Goal: Task Accomplishment & Management: Manage account settings

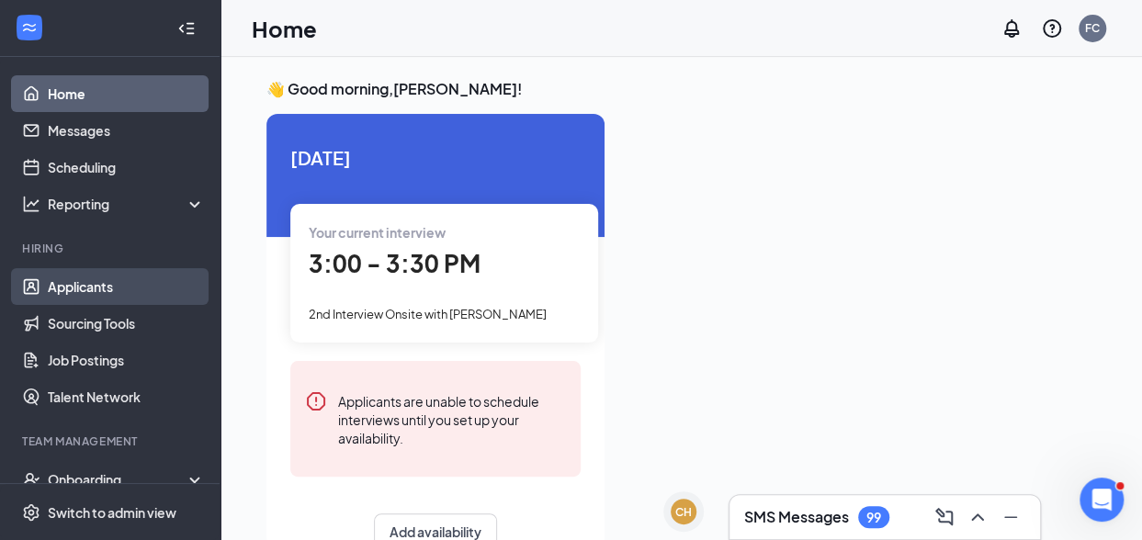
click at [115, 283] on link "Applicants" at bounding box center [126, 286] width 157 height 37
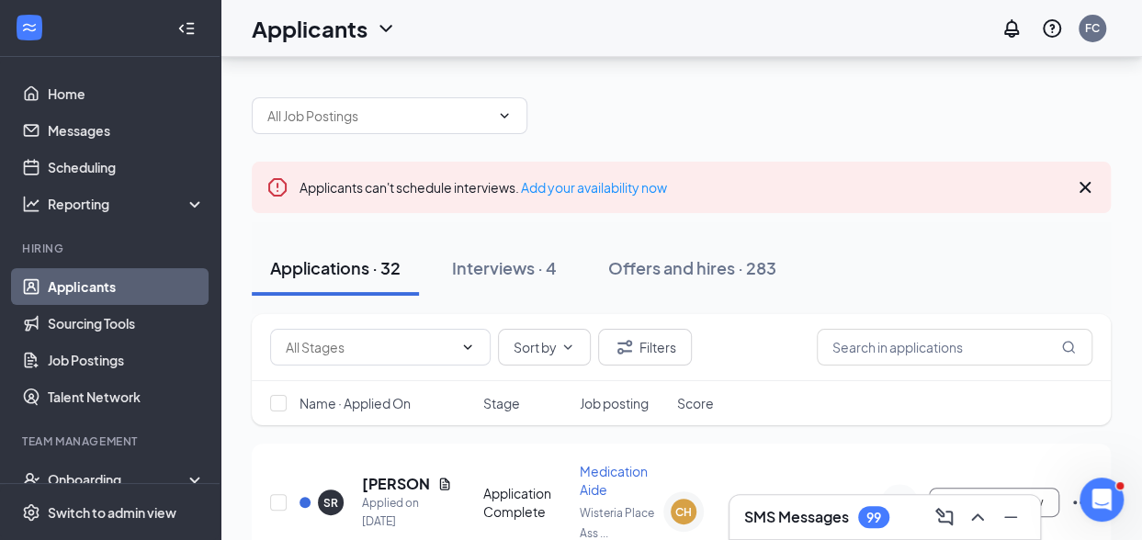
scroll to position [92, 0]
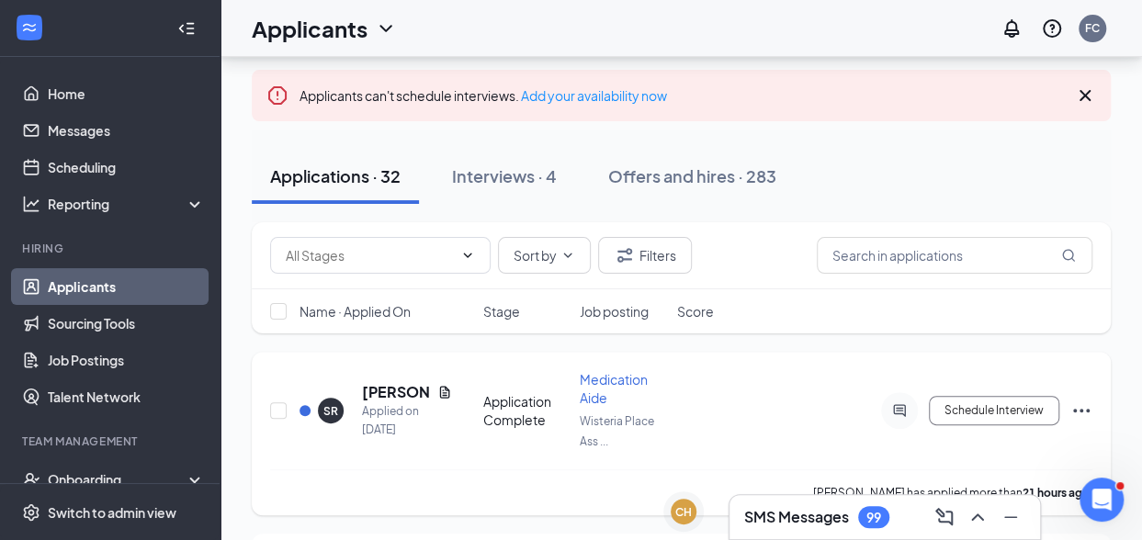
click at [1076, 410] on icon "Ellipses" at bounding box center [1081, 411] width 22 height 22
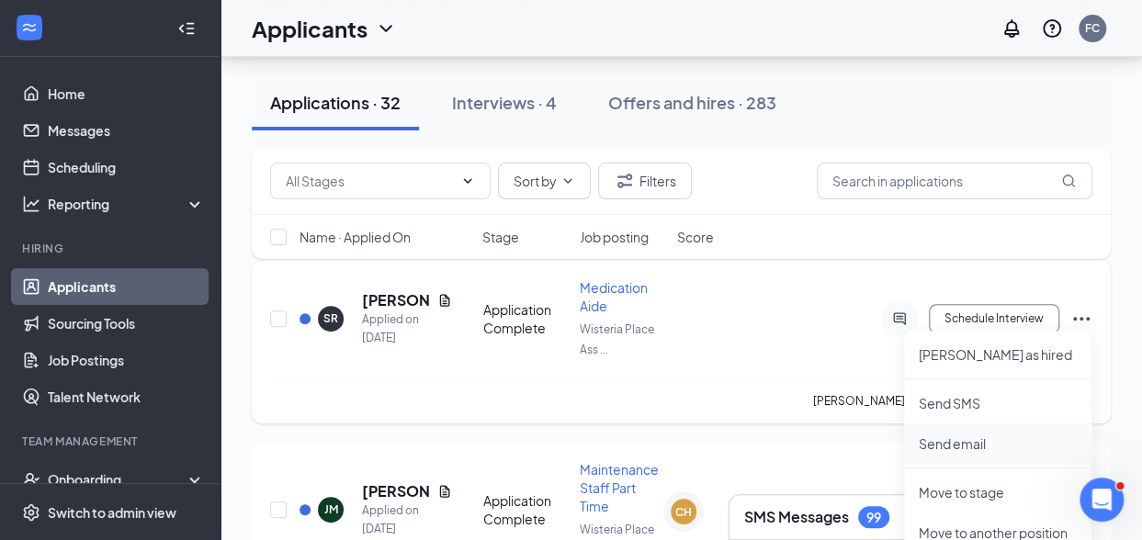
scroll to position [367, 0]
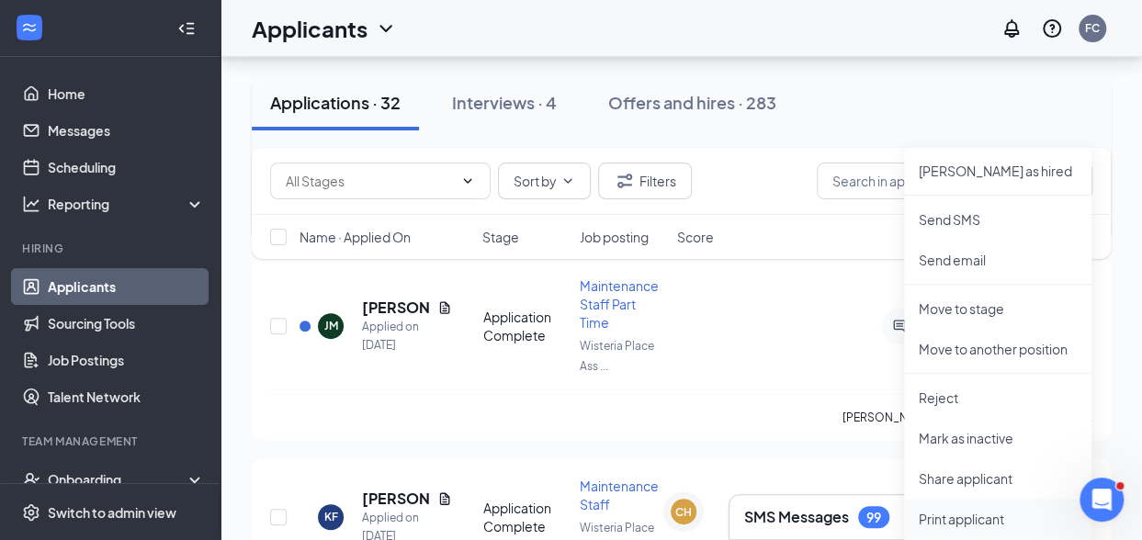
click at [967, 517] on p "Print applicant" at bounding box center [998, 519] width 158 height 18
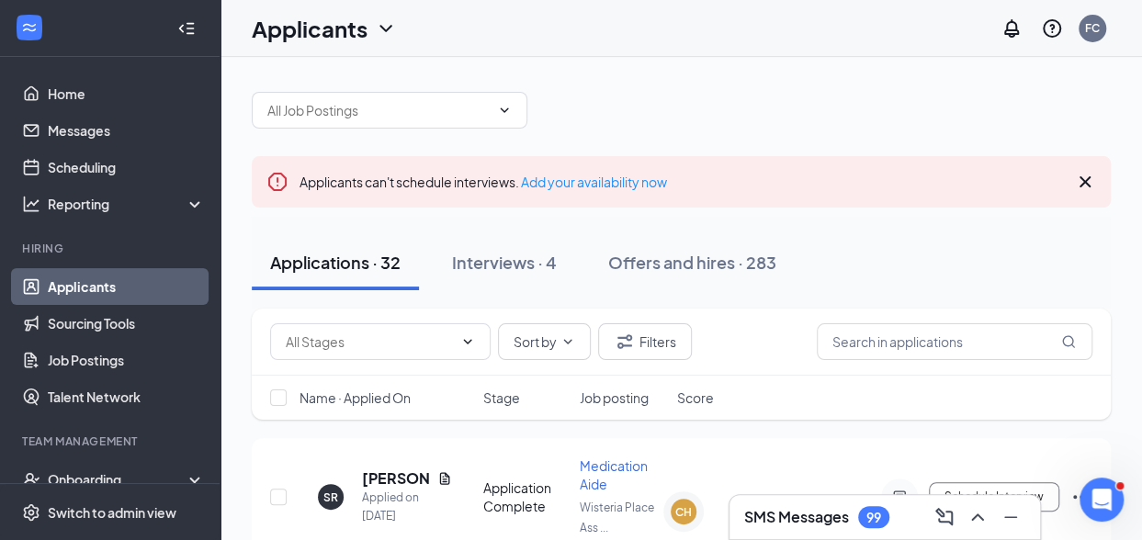
scroll to position [0, 0]
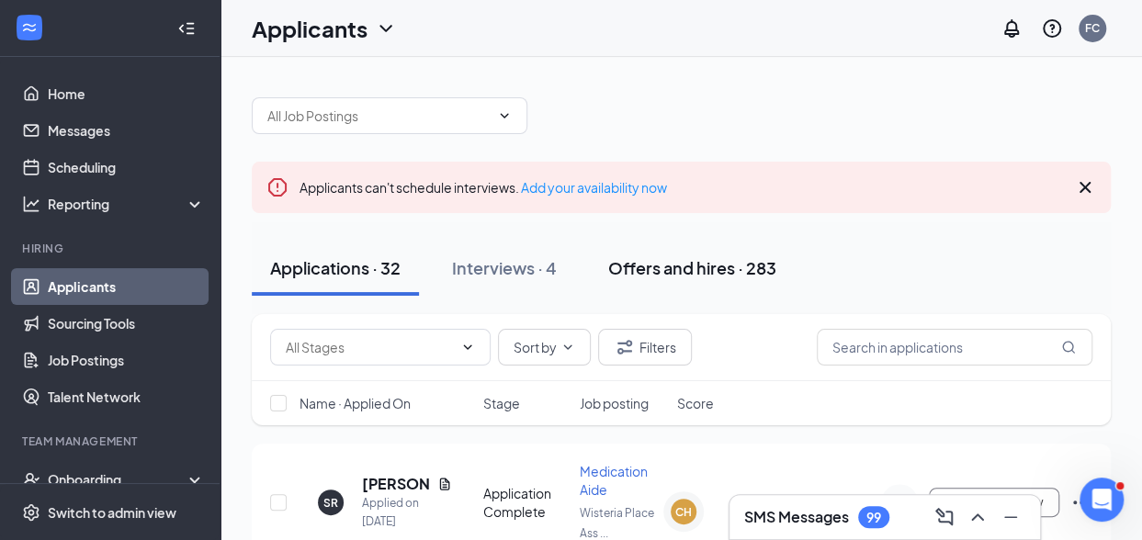
click at [667, 272] on div "Offers and hires · 283" at bounding box center [692, 267] width 168 height 23
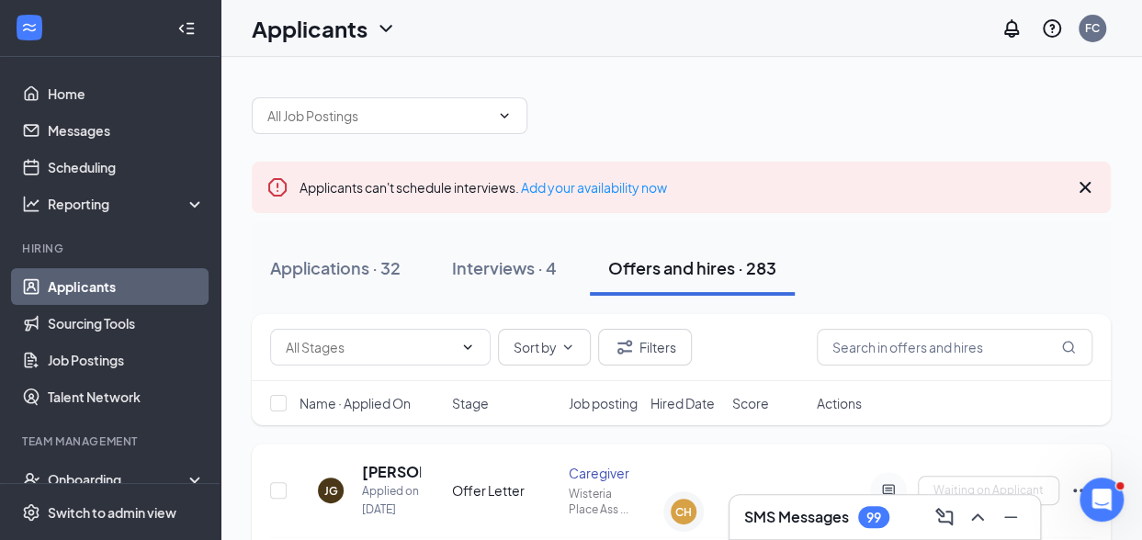
scroll to position [92, 0]
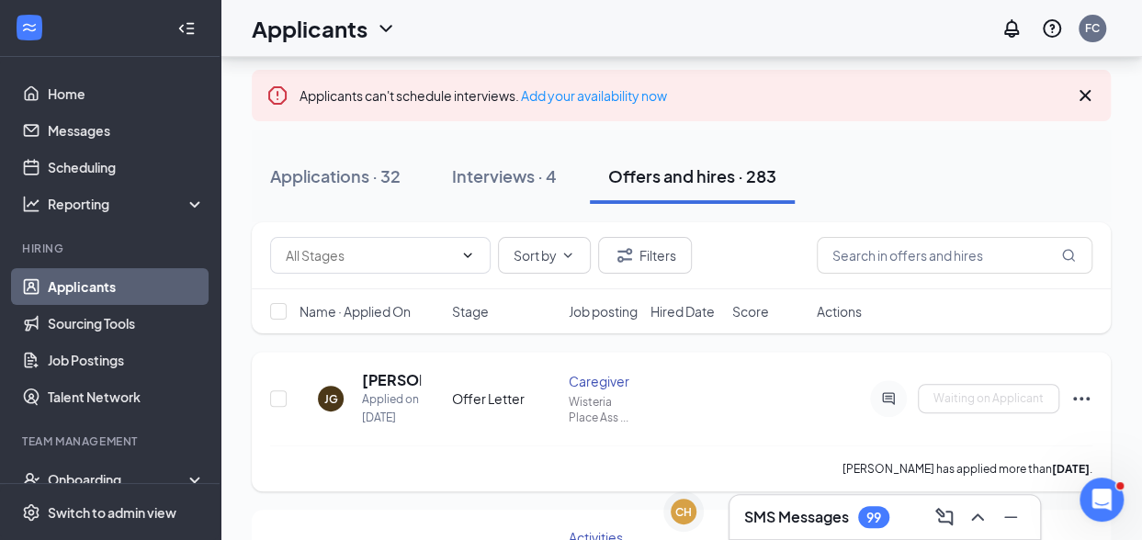
click at [1082, 401] on icon "Ellipses" at bounding box center [1081, 399] width 17 height 4
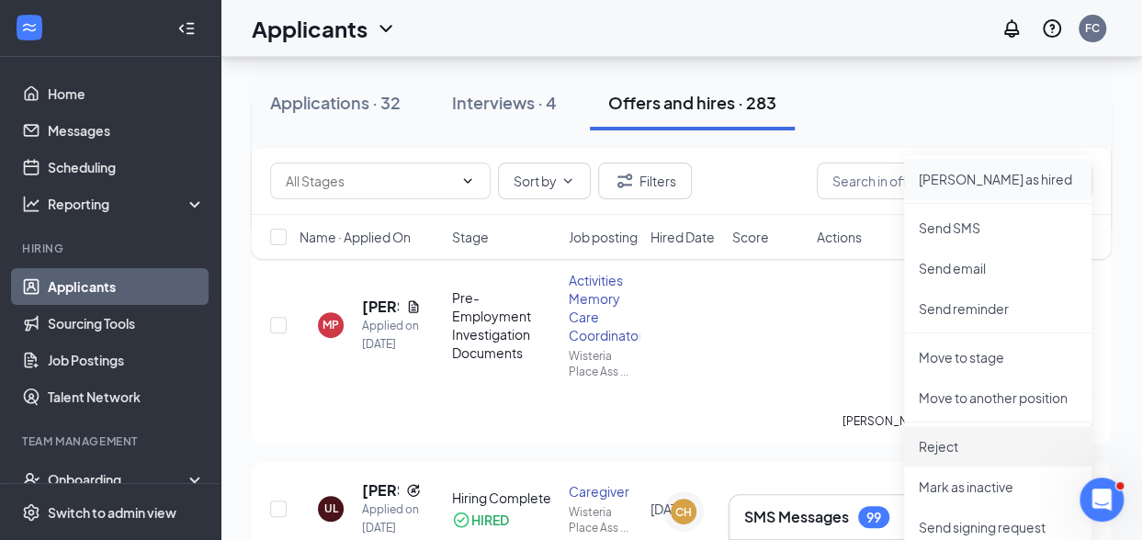
scroll to position [459, 0]
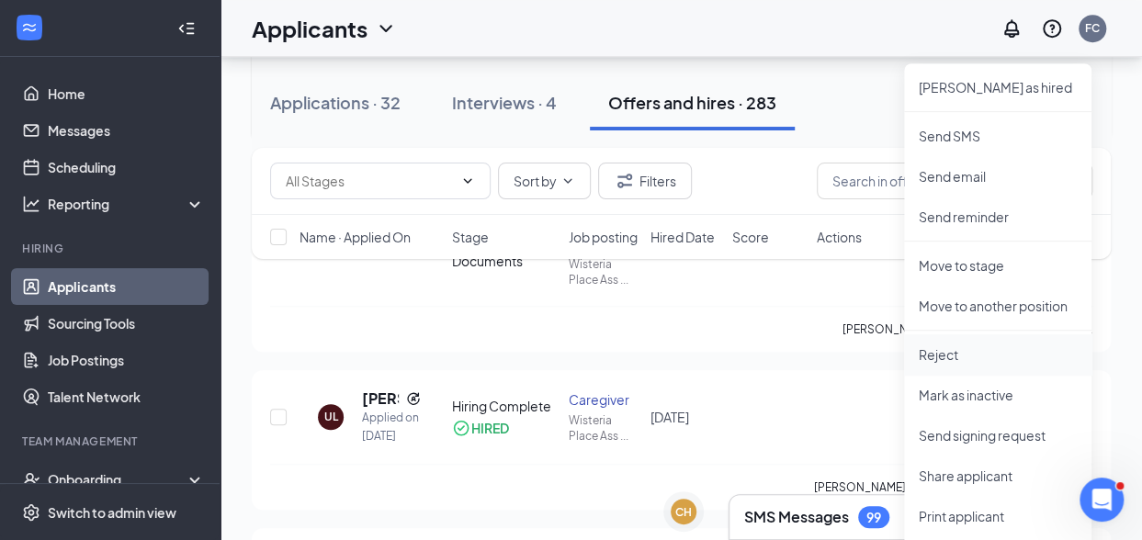
click at [943, 352] on p "Reject" at bounding box center [998, 354] width 158 height 18
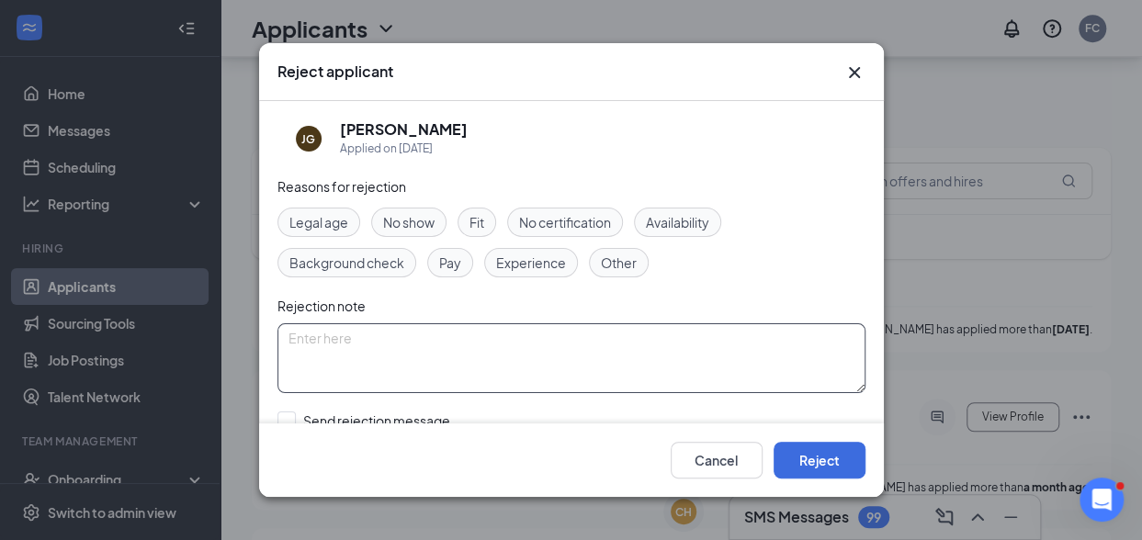
click at [401, 346] on textarea at bounding box center [571, 358] width 588 height 70
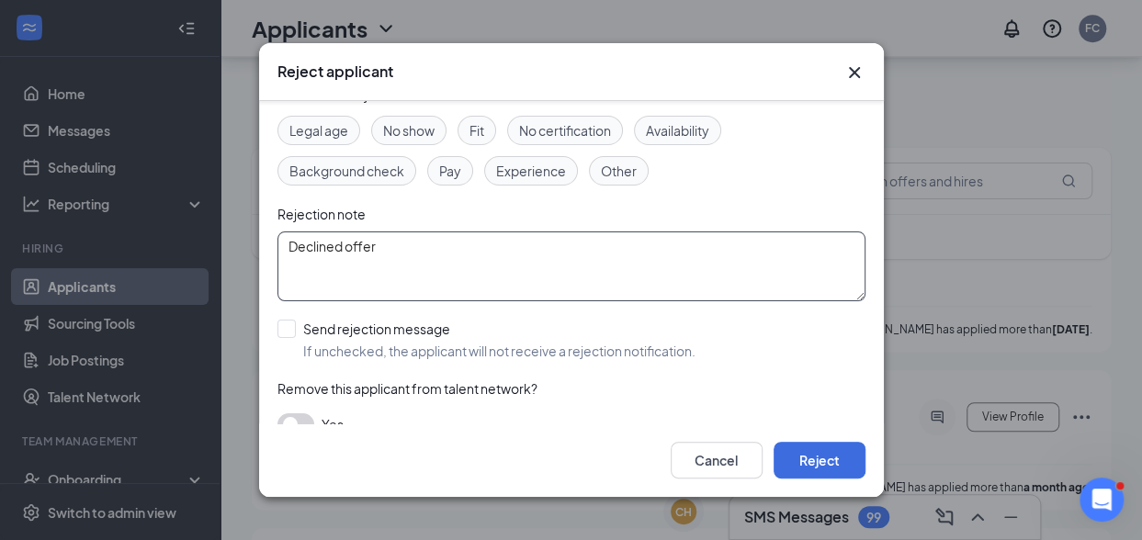
scroll to position [121, 0]
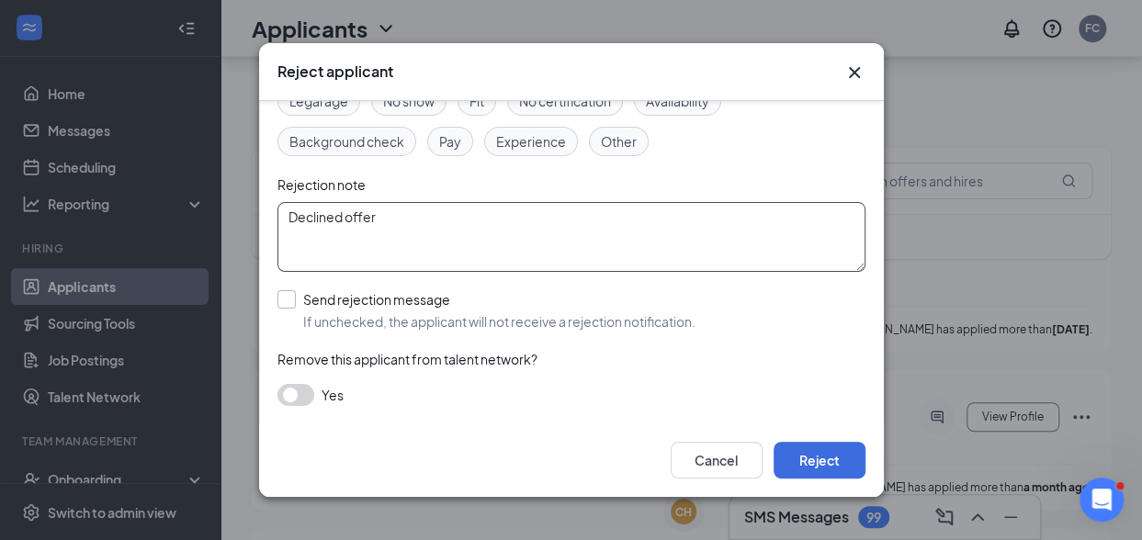
type textarea "Declined offer"
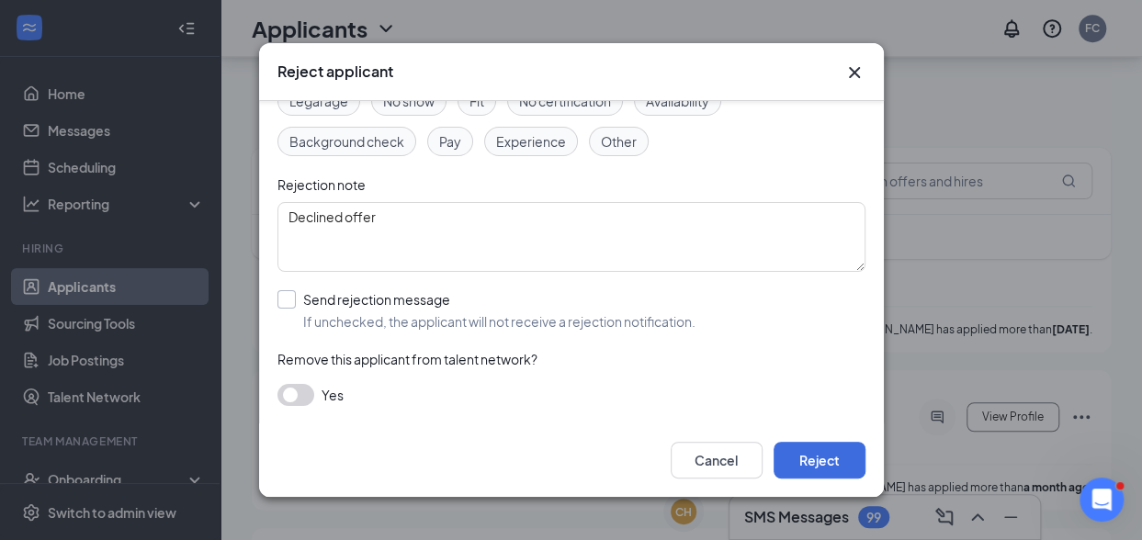
drag, startPoint x: 285, startPoint y: 300, endPoint x: 292, endPoint y: 307, distance: 9.8
click at [292, 307] on input "Send rejection message If unchecked, the applicant will not receive a rejection…" at bounding box center [486, 310] width 418 height 40
checkbox input "true"
click at [830, 390] on div at bounding box center [571, 393] width 588 height 33
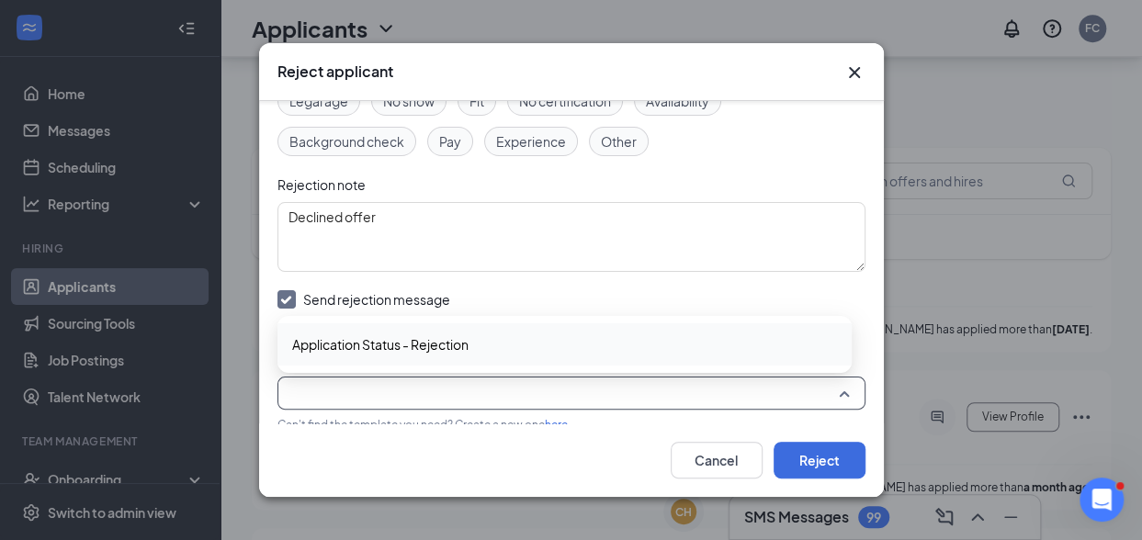
click at [469, 345] on span "Application Status - Rejection" at bounding box center [380, 344] width 176 height 20
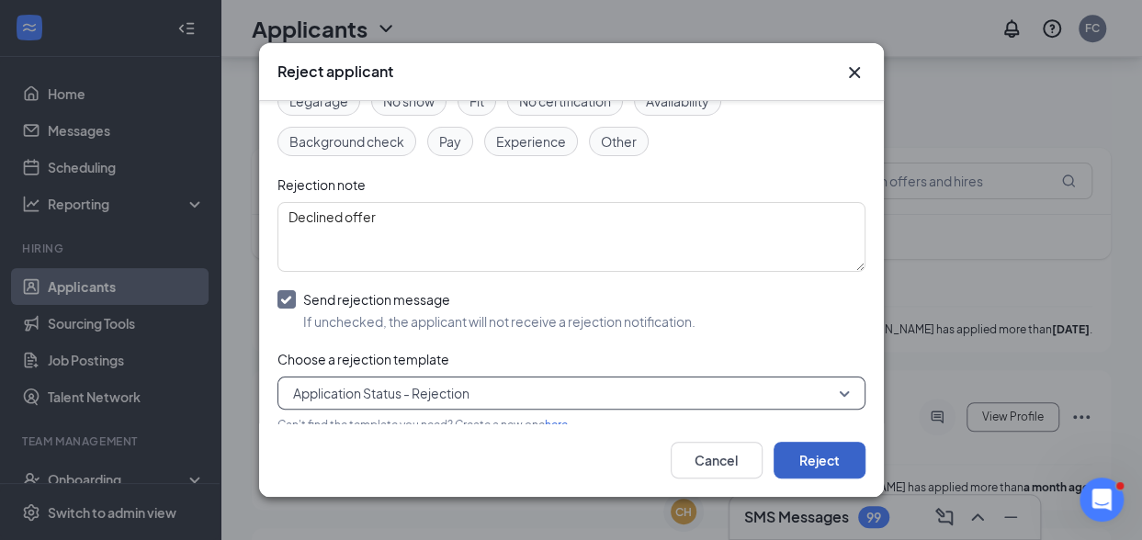
click at [816, 464] on button "Reject" at bounding box center [820, 460] width 92 height 37
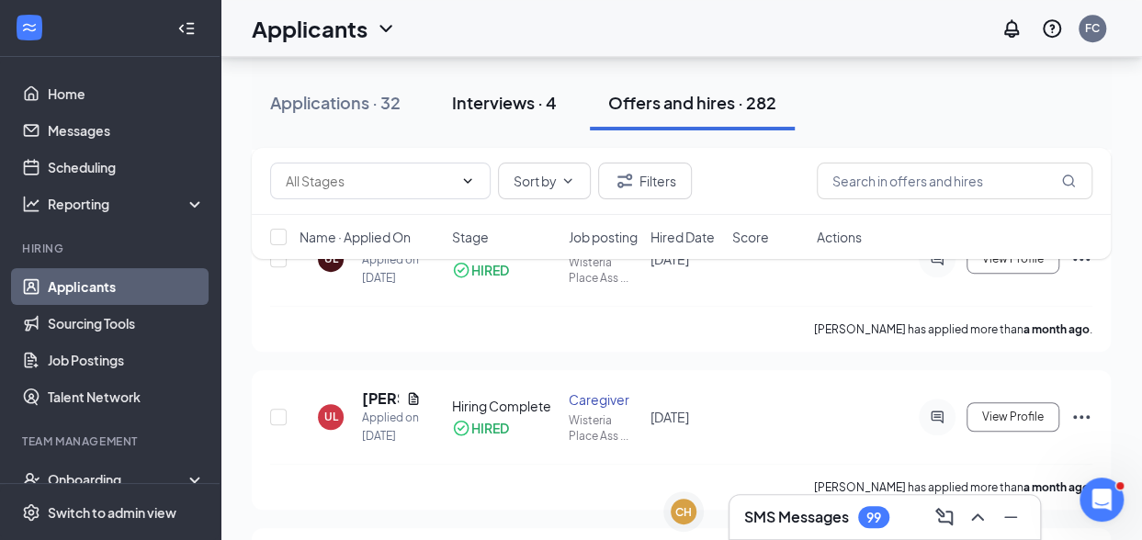
click at [526, 103] on div "Interviews · 4" at bounding box center [504, 102] width 105 height 23
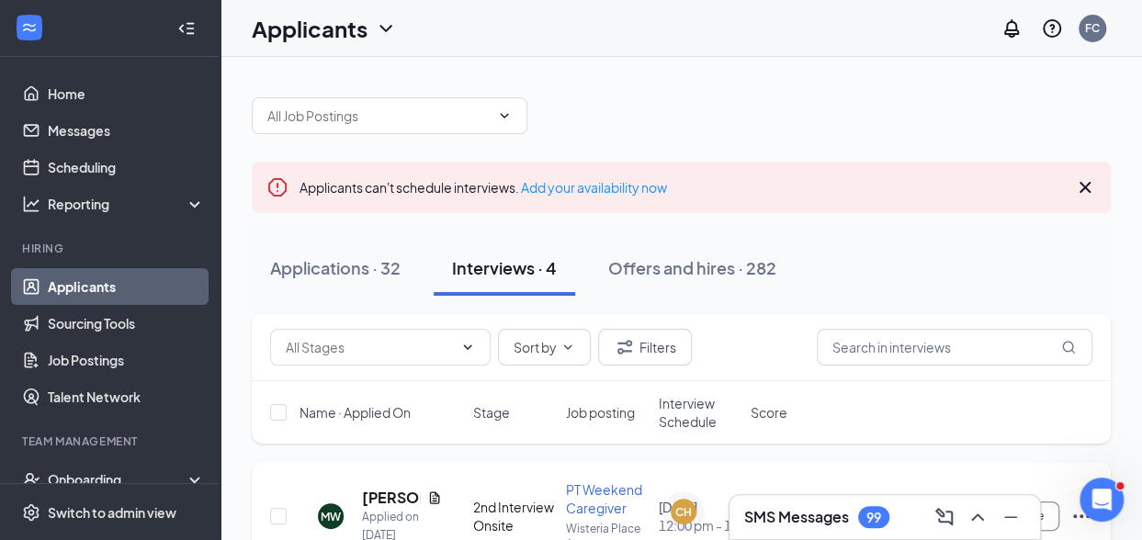
scroll to position [276, 0]
